Goal: Transaction & Acquisition: Purchase product/service

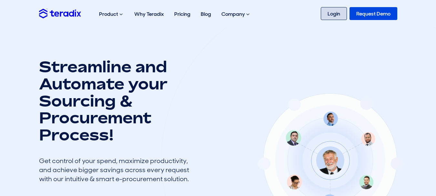
click at [333, 12] on link "Login" at bounding box center [334, 13] width 26 height 13
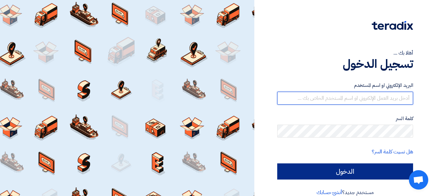
type input "sales@gecegy.com"
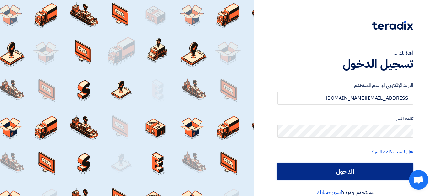
click at [343, 168] on input "الدخول" at bounding box center [345, 171] width 136 height 16
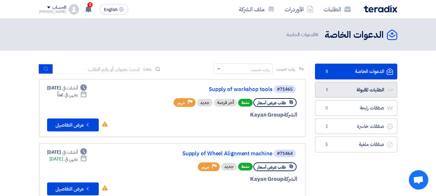
click at [339, 92] on link "الطلبات المقبولة الطلبات المقبولة 1" at bounding box center [356, 90] width 82 height 16
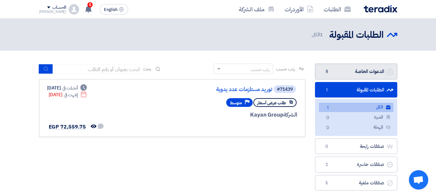
click at [363, 66] on link "الدعوات الخاصة الدعوات الخاصة 8" at bounding box center [356, 72] width 82 height 16
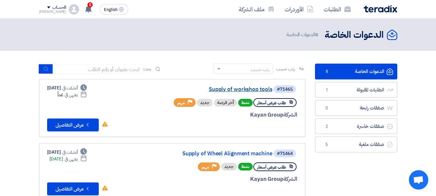
click at [254, 89] on link "Supply of workshop tools" at bounding box center [207, 90] width 129 height 6
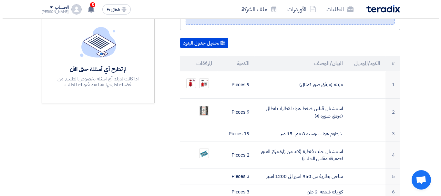
scroll to position [173, 0]
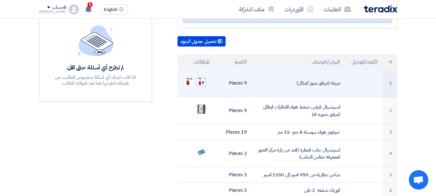
click at [205, 77] on img at bounding box center [201, 81] width 9 height 9
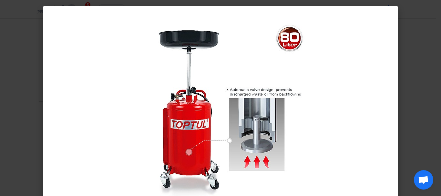
click at [417, 67] on modal-container at bounding box center [220, 98] width 441 height 196
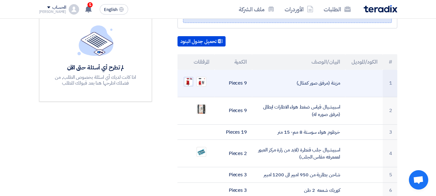
click at [189, 77] on img at bounding box center [188, 81] width 9 height 9
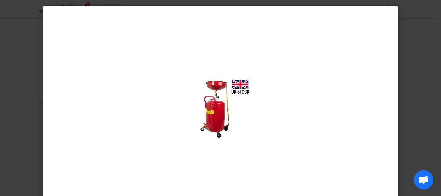
click at [408, 105] on modal-container at bounding box center [220, 98] width 441 height 196
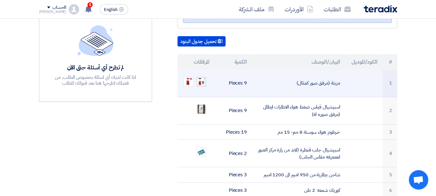
click at [203, 77] on img at bounding box center [201, 81] width 9 height 9
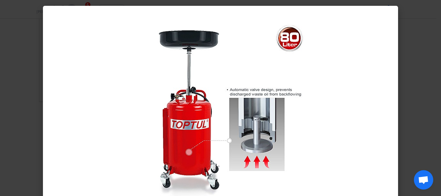
click at [415, 104] on modal-container at bounding box center [220, 98] width 441 height 196
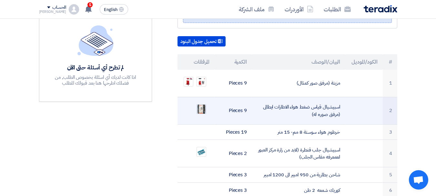
click at [200, 103] on img at bounding box center [201, 109] width 9 height 12
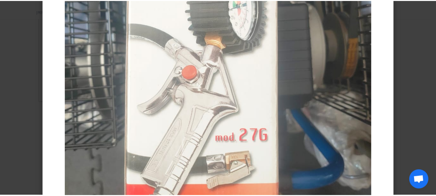
scroll to position [188, 0]
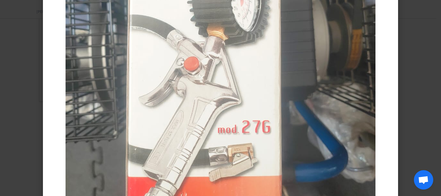
click at [35, 144] on modal-container at bounding box center [220, 98] width 441 height 196
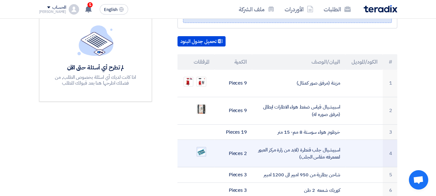
click at [202, 148] on img at bounding box center [201, 152] width 9 height 8
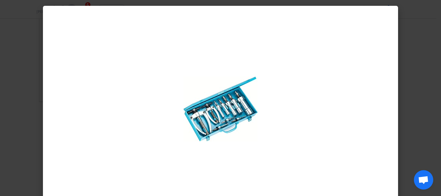
click at [28, 111] on modal-container at bounding box center [220, 98] width 441 height 196
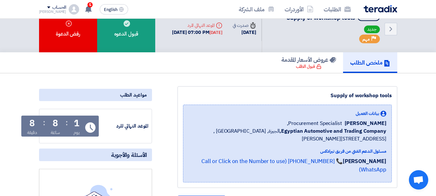
scroll to position [0, 0]
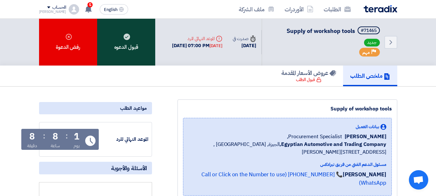
click at [133, 34] on div "قبول الدعوه" at bounding box center [126, 42] width 58 height 47
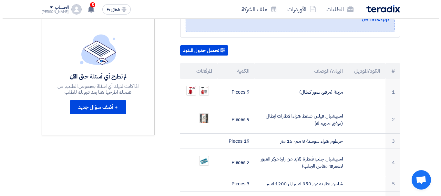
scroll to position [165, 0]
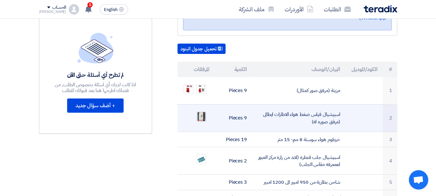
click at [202, 111] on img at bounding box center [201, 117] width 9 height 12
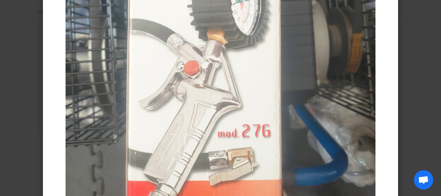
scroll to position [185, 0]
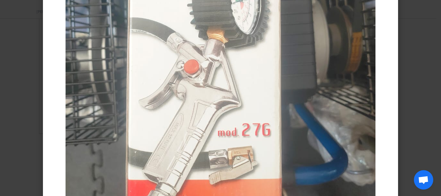
click at [25, 136] on modal-container at bounding box center [220, 98] width 441 height 196
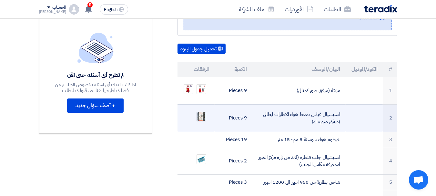
click at [203, 111] on img at bounding box center [201, 117] width 9 height 12
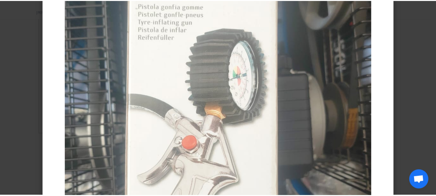
scroll to position [118, 0]
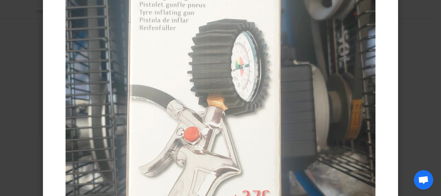
click at [29, 132] on modal-container at bounding box center [220, 98] width 441 height 196
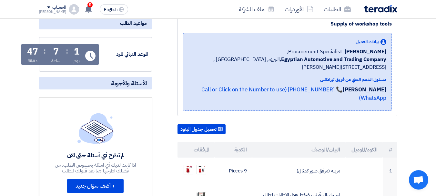
scroll to position [0, 0]
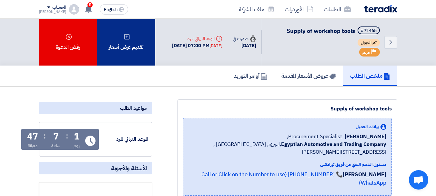
click at [125, 54] on div "تقديم عرض أسعار" at bounding box center [126, 42] width 58 height 47
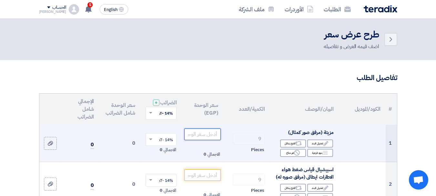
click at [207, 140] on input "number" at bounding box center [202, 135] width 36 height 12
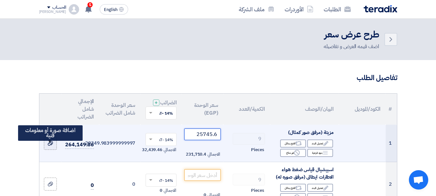
type input "25745.6"
click at [49, 146] on icon at bounding box center [50, 143] width 5 height 5
click at [0, 0] on input "file" at bounding box center [0, 0] width 0 height 0
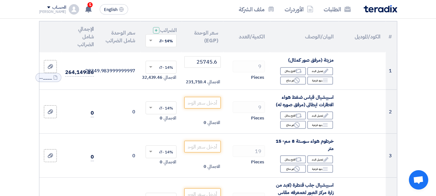
scroll to position [77, 0]
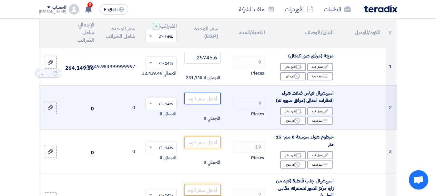
click at [210, 104] on input "number" at bounding box center [202, 99] width 36 height 12
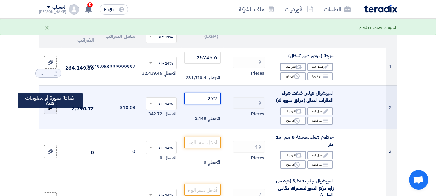
type input "272"
click at [47, 111] on div at bounding box center [50, 107] width 6 height 7
click at [0, 0] on input "file" at bounding box center [0, 0] width 0 height 0
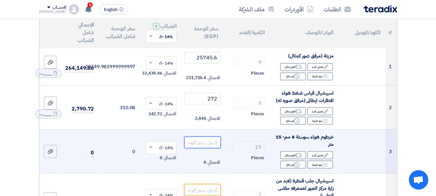
click at [205, 148] on input "number" at bounding box center [202, 143] width 36 height 12
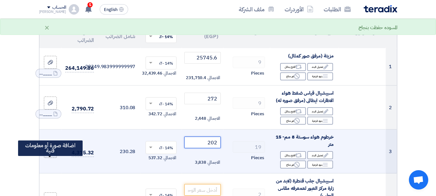
type input "202"
click at [48, 154] on icon at bounding box center [50, 151] width 5 height 5
click at [0, 0] on input "file" at bounding box center [0, 0] width 0 height 0
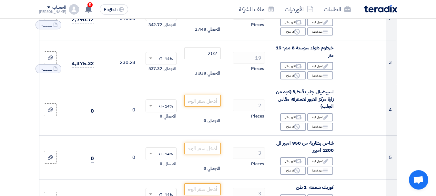
scroll to position [168, 0]
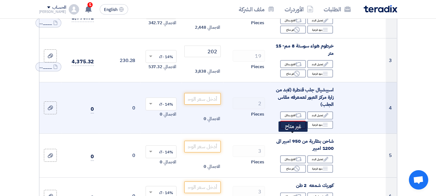
click at [293, 129] on div "Reject غير متاح" at bounding box center [293, 125] width 26 height 8
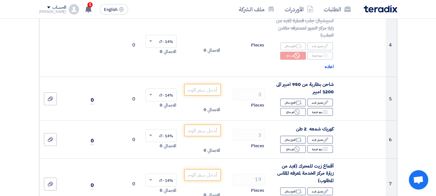
scroll to position [241, 0]
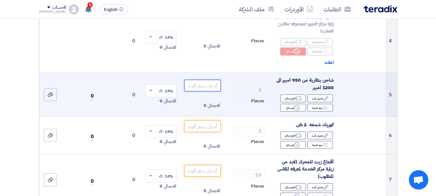
click at [205, 91] on input "number" at bounding box center [202, 86] width 36 height 12
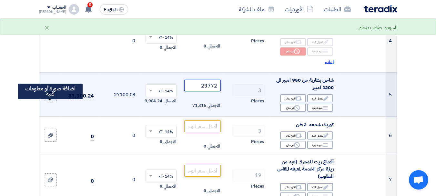
type input "23772"
click at [47, 101] on label at bounding box center [50, 94] width 13 height 13
click at [0, 0] on input "file" at bounding box center [0, 0] width 0 height 0
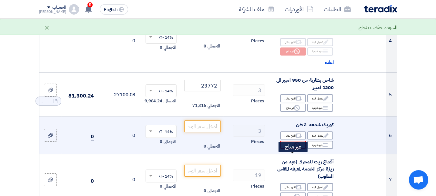
click at [293, 149] on div "Reject غير متاح" at bounding box center [293, 145] width 26 height 8
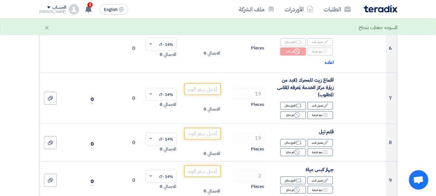
scroll to position [353, 0]
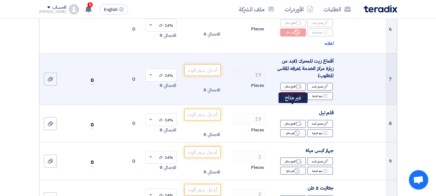
click at [296, 99] on icon "Reject" at bounding box center [297, 96] width 6 height 6
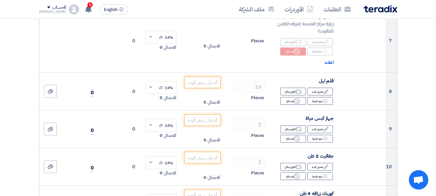
scroll to position [402, 0]
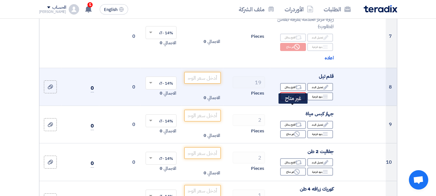
click at [290, 100] on div "Reject غير متاح" at bounding box center [293, 96] width 26 height 8
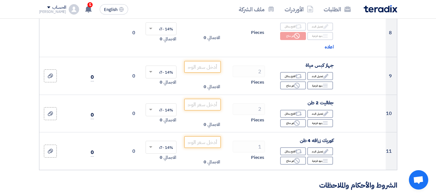
scroll to position [464, 0]
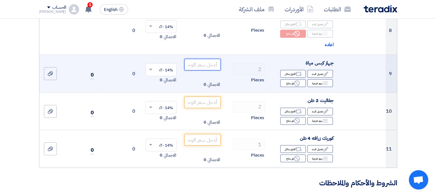
click at [213, 70] on input "number" at bounding box center [202, 65] width 36 height 12
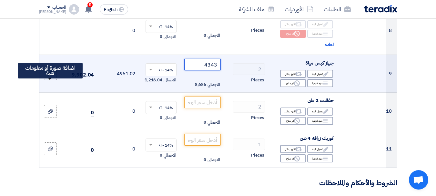
type input "4343"
click at [49, 76] on use at bounding box center [50, 73] width 5 height 5
click at [0, 0] on input "file" at bounding box center [0, 0] width 0 height 0
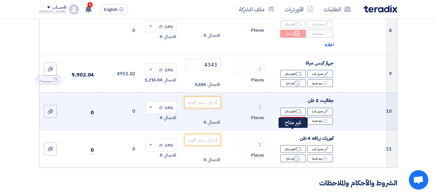
click at [291, 125] on div "Reject غير متاح" at bounding box center [293, 121] width 26 height 8
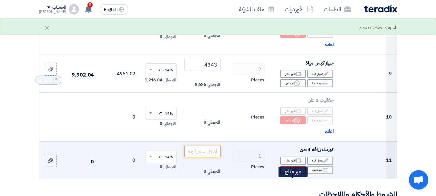
click at [294, 173] on icon "Reject" at bounding box center [297, 170] width 6 height 6
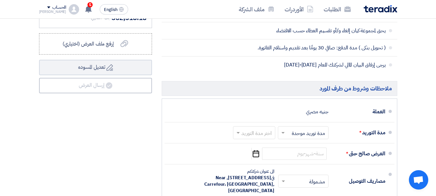
scroll to position [771, 0]
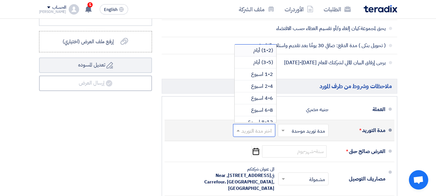
click at [252, 136] on input "text" at bounding box center [252, 130] width 39 height 9
click at [257, 66] on span "(3-5) أيام" at bounding box center [263, 62] width 20 height 8
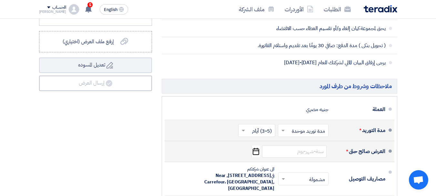
click at [254, 157] on icon "Pick a date" at bounding box center [256, 152] width 9 height 12
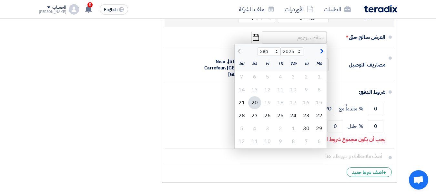
scroll to position [900, 0]
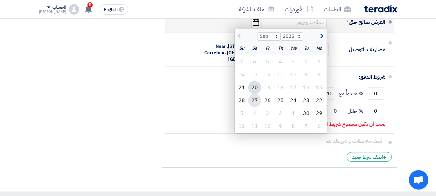
click at [255, 107] on div "27" at bounding box center [254, 100] width 13 height 13
type input "9/27/2025"
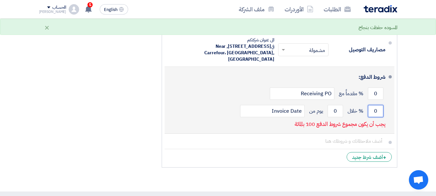
click at [374, 117] on input "0" at bounding box center [376, 111] width 16 height 12
type input "100"
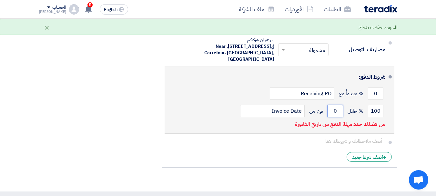
click at [334, 117] on input "0" at bounding box center [336, 111] width 16 height 12
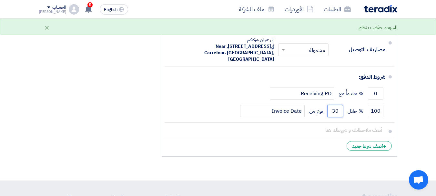
type input "30"
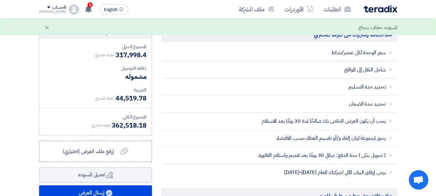
scroll to position [683, 0]
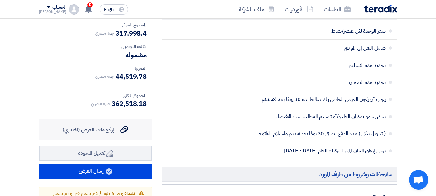
click at [112, 134] on span "إرفع ملف العرض (اختياري)" at bounding box center [88, 130] width 51 height 8
click at [0, 0] on input "إرفع ملف العرض (اختياري) إرفع ملف العرض (اختياري)" at bounding box center [0, 0] width 0 height 0
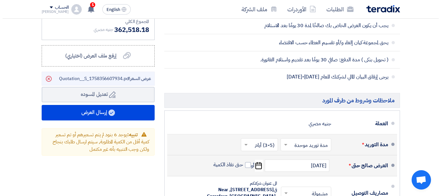
scroll to position [766, 0]
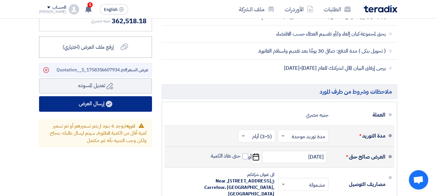
click at [126, 112] on button "إرسال العرض" at bounding box center [95, 104] width 113 height 16
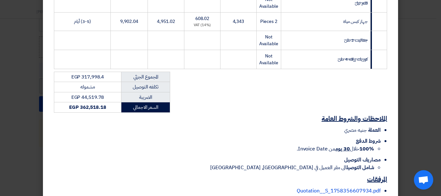
scroll to position [301, 0]
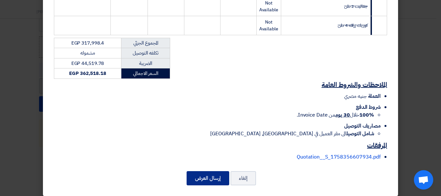
click at [210, 171] on button "إرسال العرض" at bounding box center [208, 178] width 43 height 14
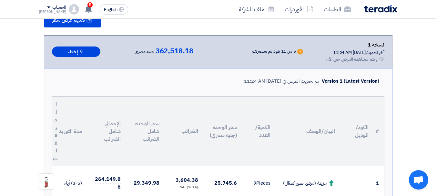
scroll to position [778, 0]
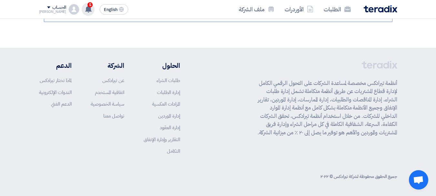
click at [88, 7] on span "5" at bounding box center [90, 4] width 5 height 5
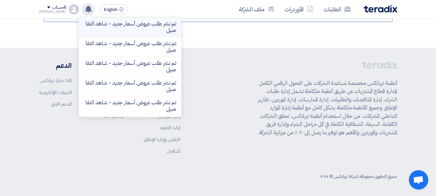
click at [101, 28] on p "تم نشر طلب عروض أسعار جديد - شاهد التفاصيل" at bounding box center [130, 27] width 92 height 13
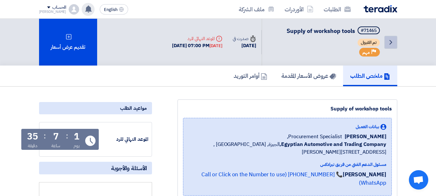
click at [391, 39] on icon "Back" at bounding box center [391, 42] width 8 height 8
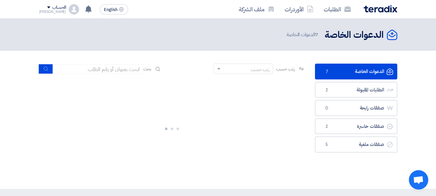
click at [350, 69] on link "الدعوات الخاصة الدعوات الخاصة 7" at bounding box center [356, 72] width 82 height 16
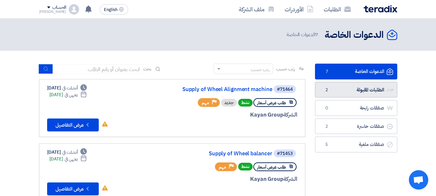
click at [333, 93] on link "الطلبات المقبولة الطلبات المقبولة 2" at bounding box center [356, 90] width 82 height 16
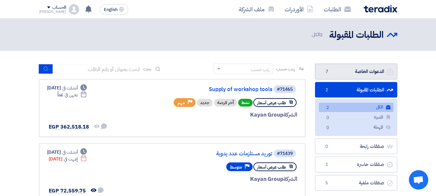
click at [340, 73] on link "الدعوات الخاصة الدعوات الخاصة 7" at bounding box center [356, 72] width 82 height 16
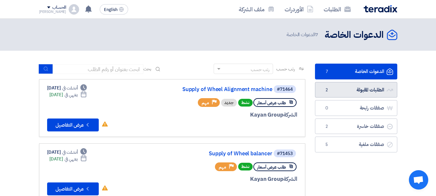
click at [359, 85] on link "الطلبات المقبولة الطلبات المقبولة 2" at bounding box center [356, 90] width 82 height 16
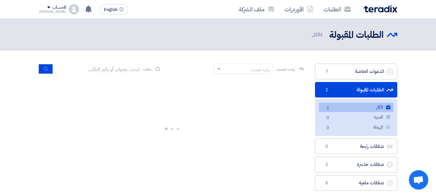
click at [333, 107] on link "الكل الكل 2" at bounding box center [356, 107] width 75 height 9
